Goal: Navigation & Orientation: Find specific page/section

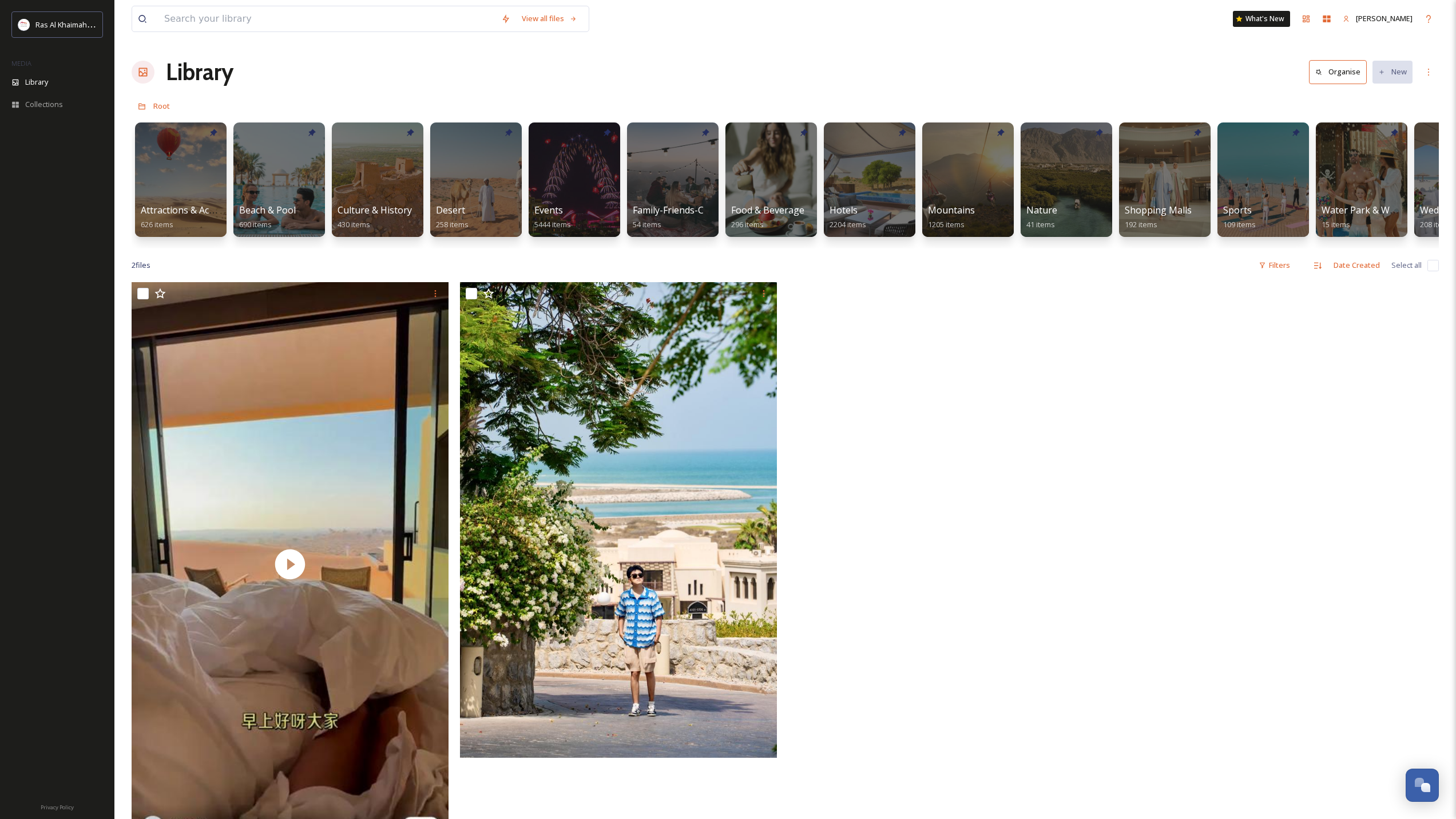
click at [190, 74] on h1 "Library" at bounding box center [199, 72] width 67 height 35
click at [161, 110] on span "Root" at bounding box center [161, 106] width 17 height 10
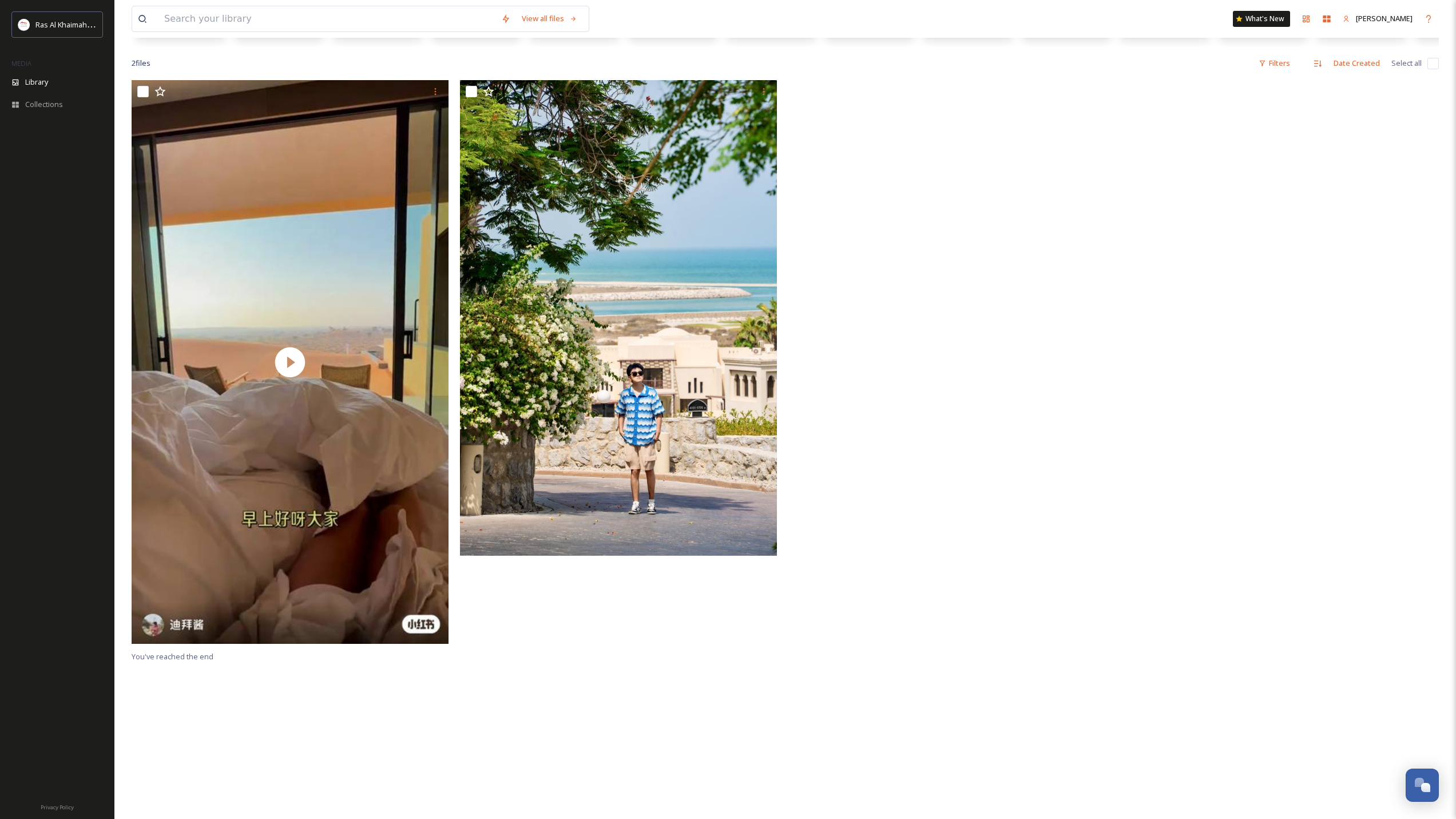
scroll to position [229, 0]
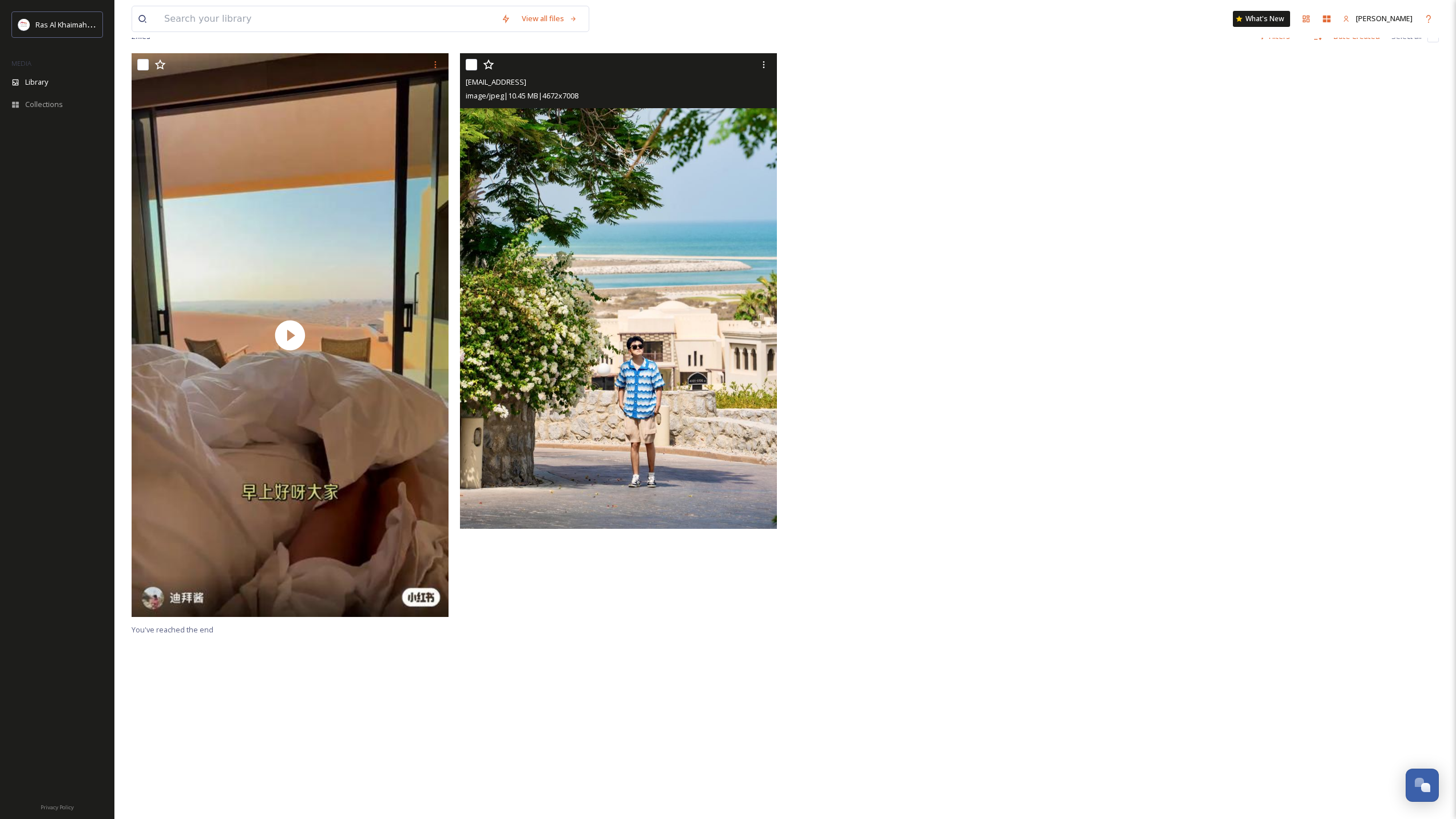
click at [604, 295] on img at bounding box center [618, 291] width 317 height 476
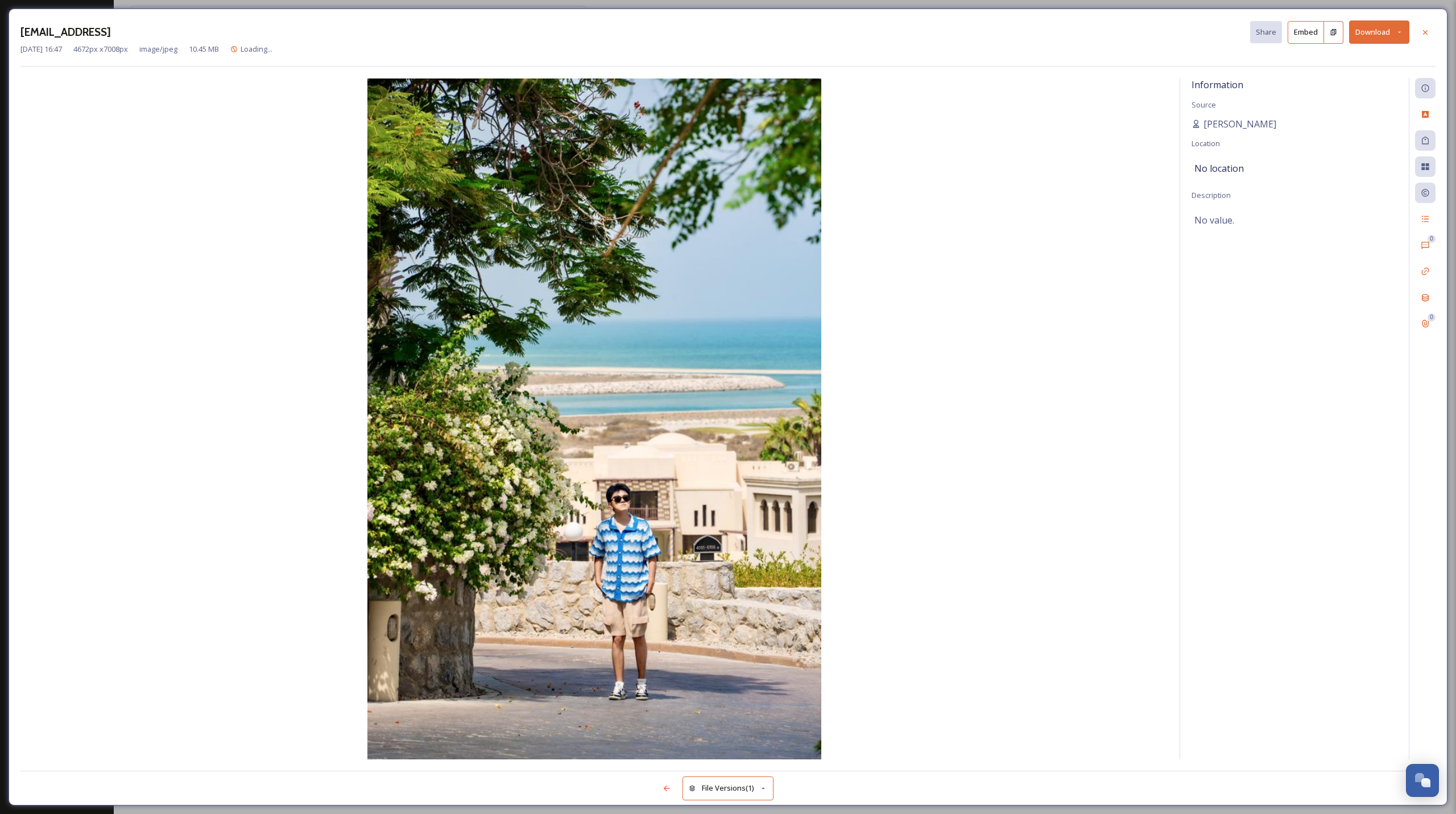
click at [0, 48] on div "[EMAIL_ADDRESS] Share Embed Download [DATE] 16:47 4672 px x 7008 px image/jpeg …" at bounding box center [728, 407] width 1456 height 814
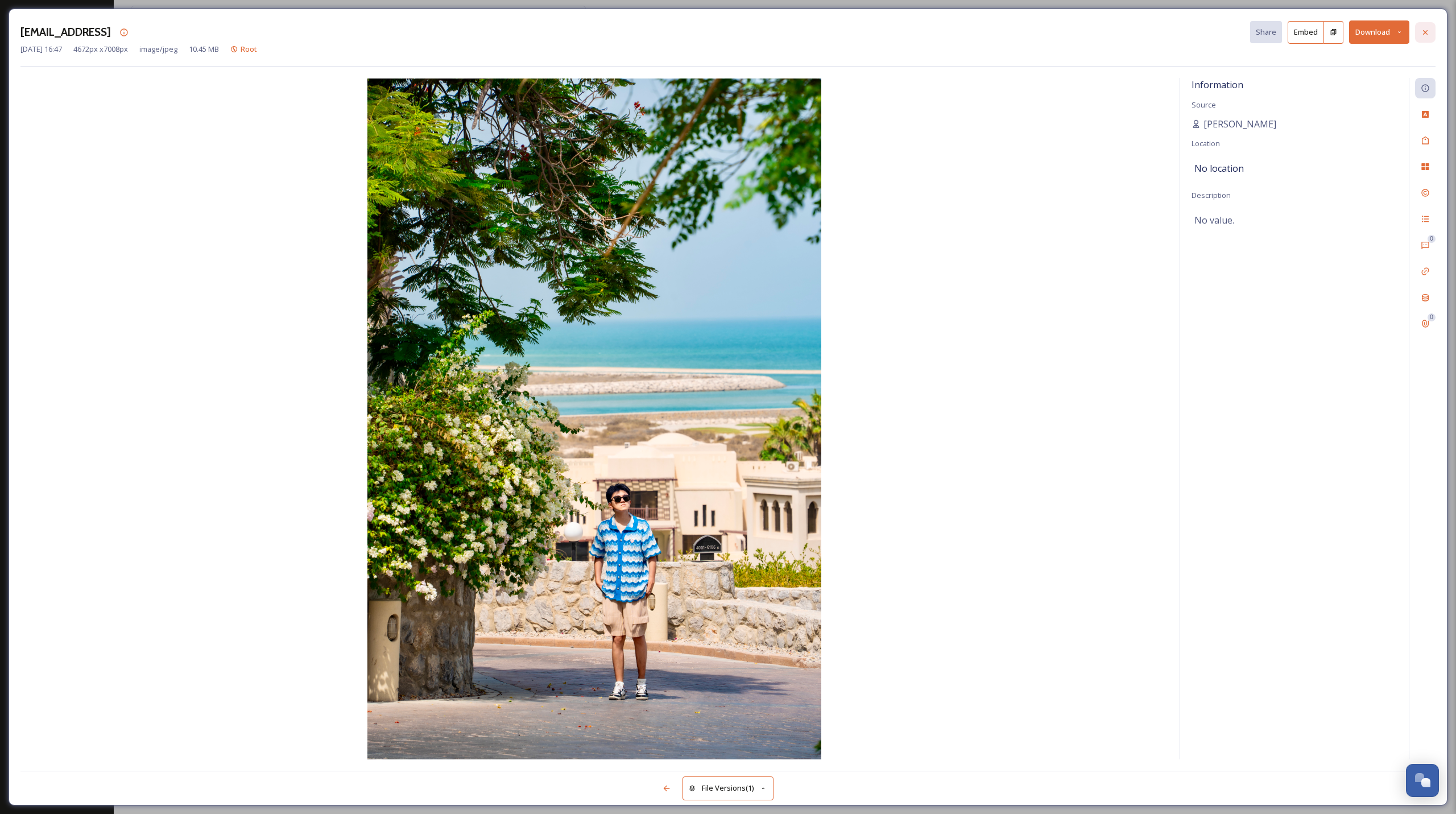
click at [1422, 31] on icon at bounding box center [1425, 32] width 9 height 9
